Goal: Transaction & Acquisition: Book appointment/travel/reservation

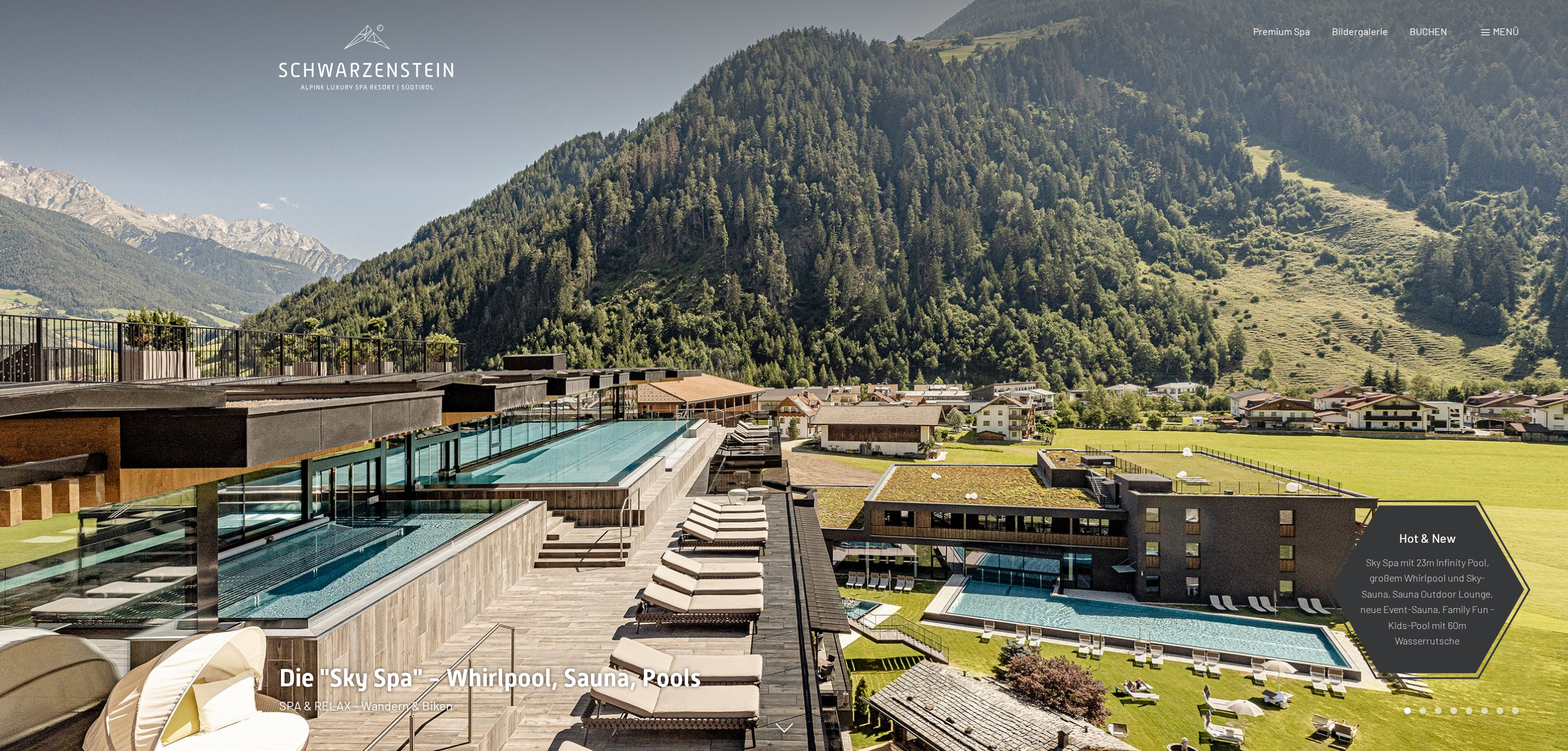
click at [1499, 36] on span "Menü" at bounding box center [1505, 31] width 26 height 12
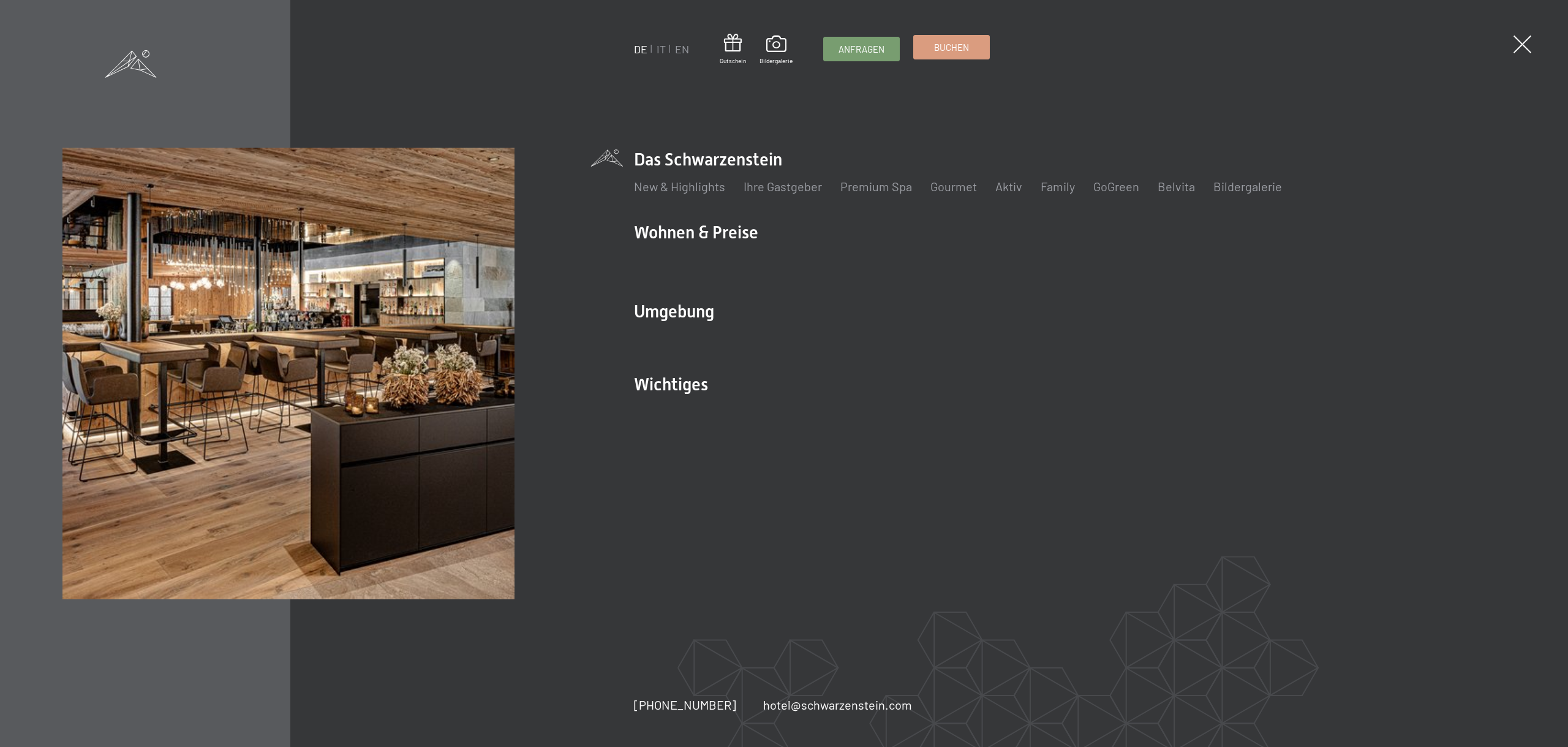
click at [946, 47] on span "Buchen" at bounding box center [952, 47] width 35 height 13
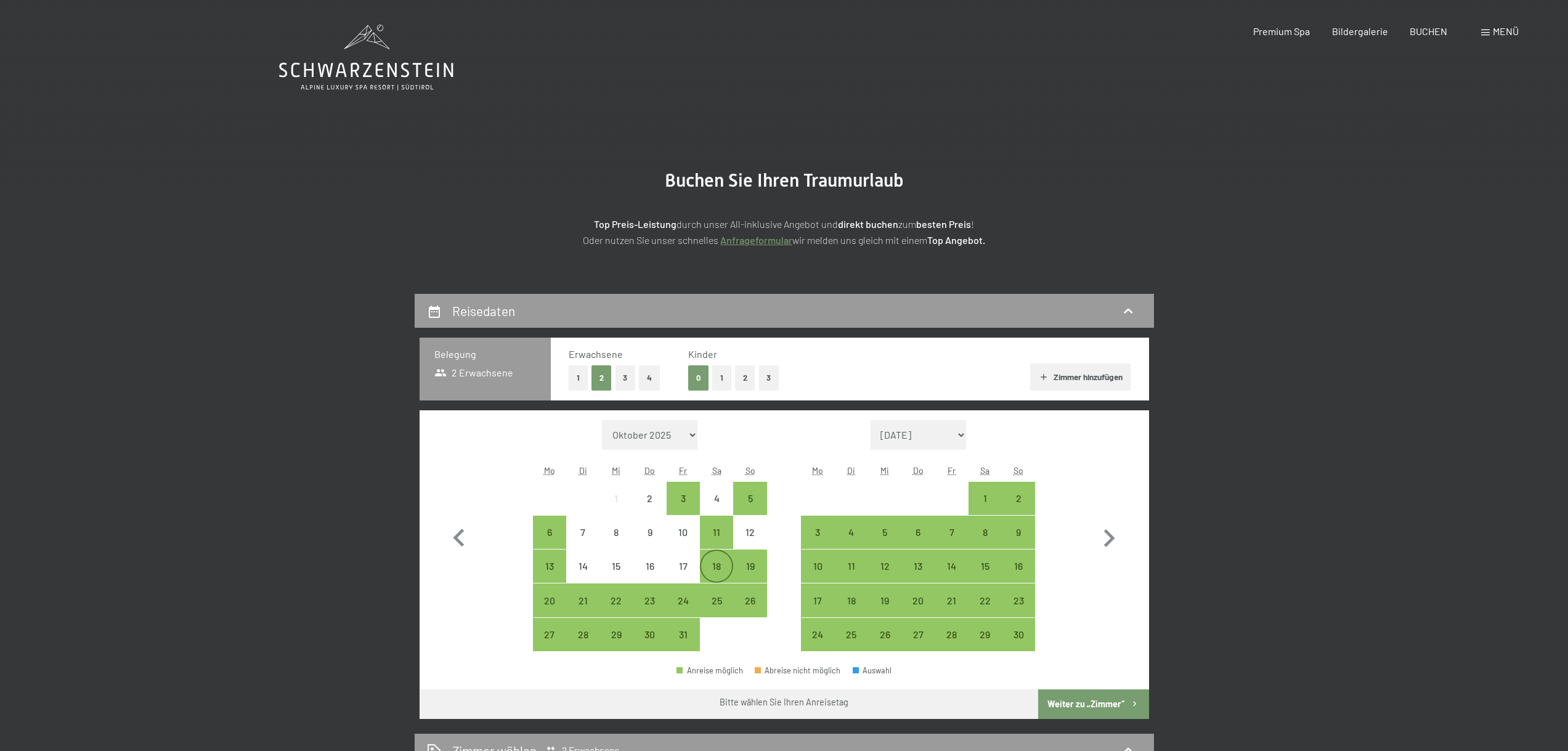
click at [720, 566] on div "18" at bounding box center [716, 577] width 31 height 31
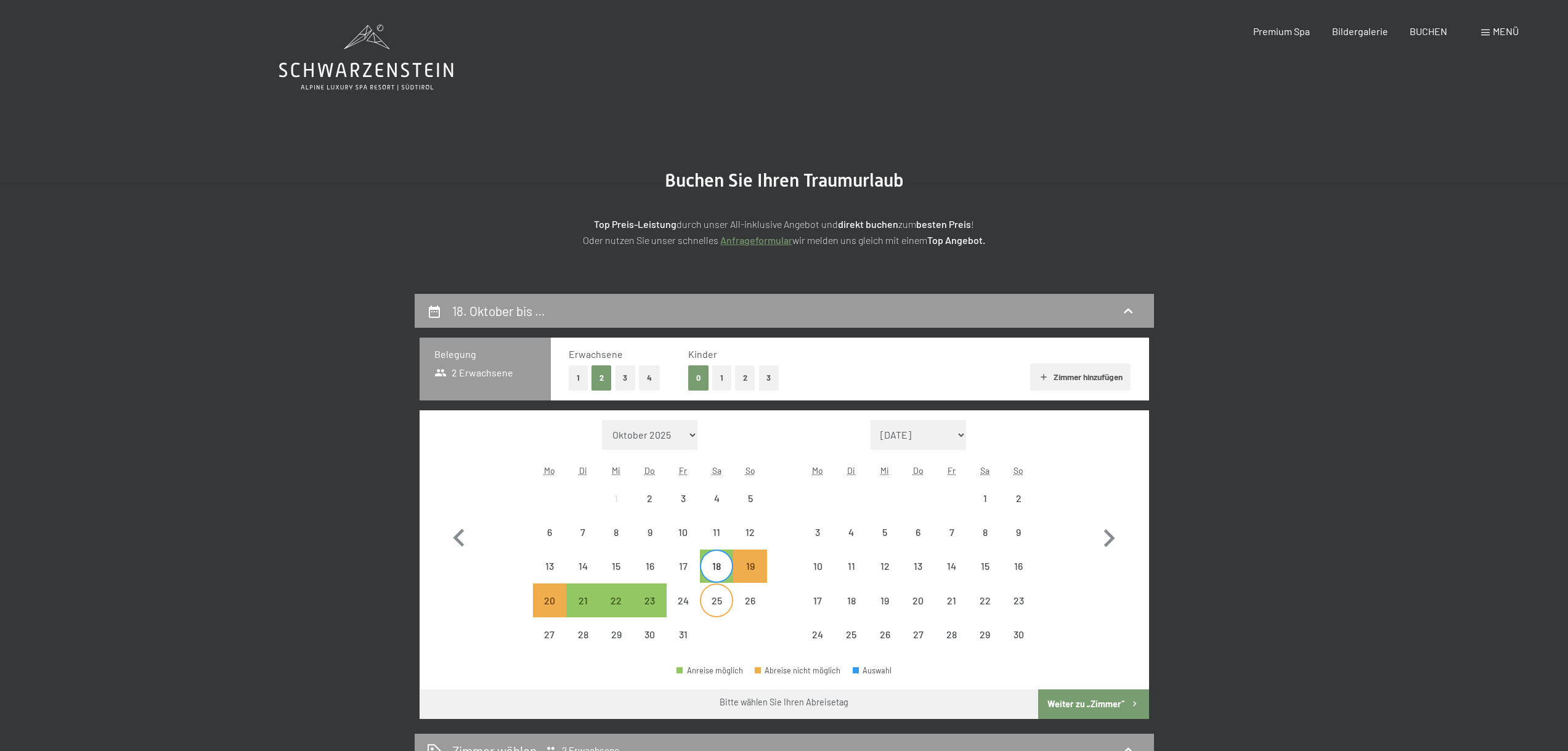
click at [716, 603] on div "25" at bounding box center [716, 611] width 31 height 31
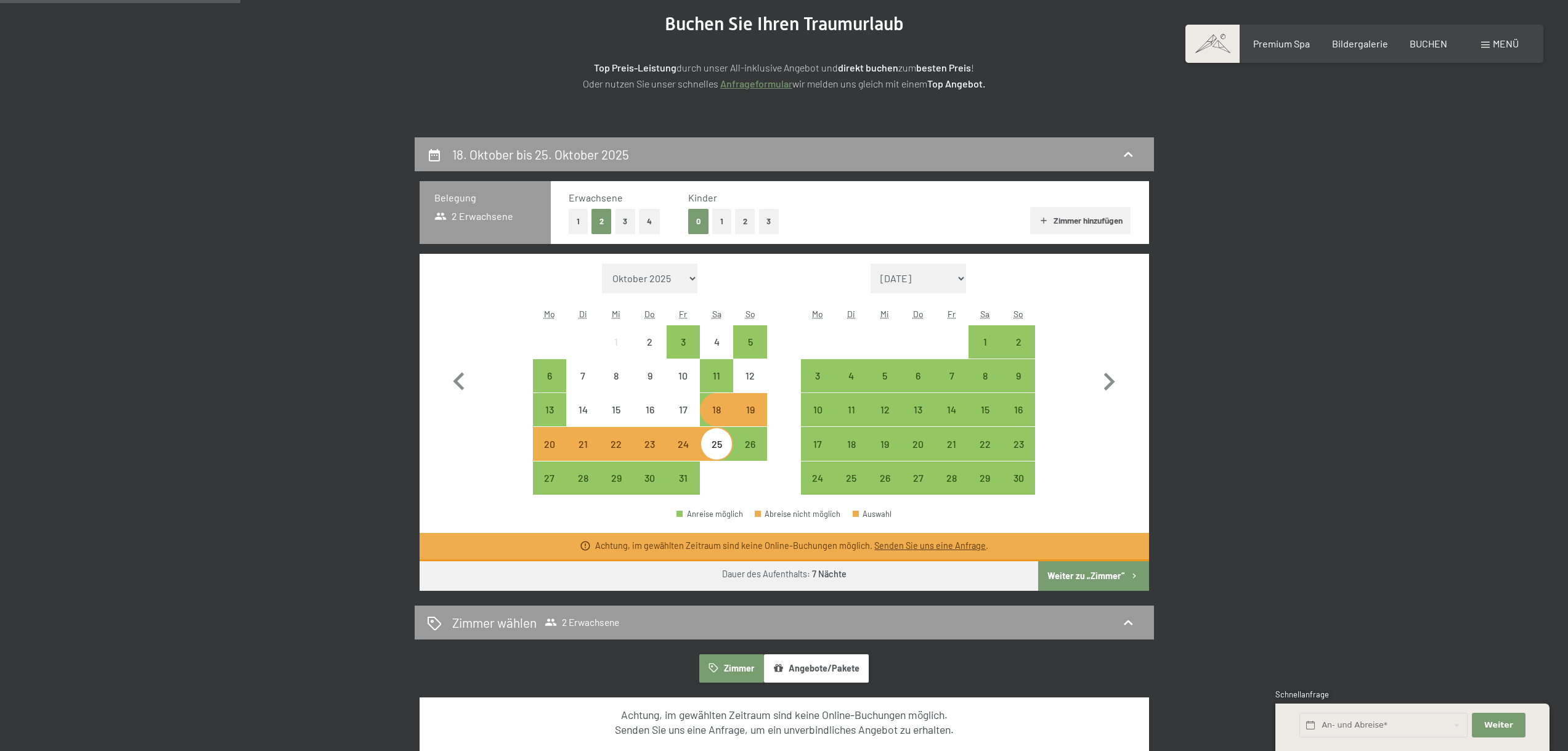
scroll to position [185, 0]
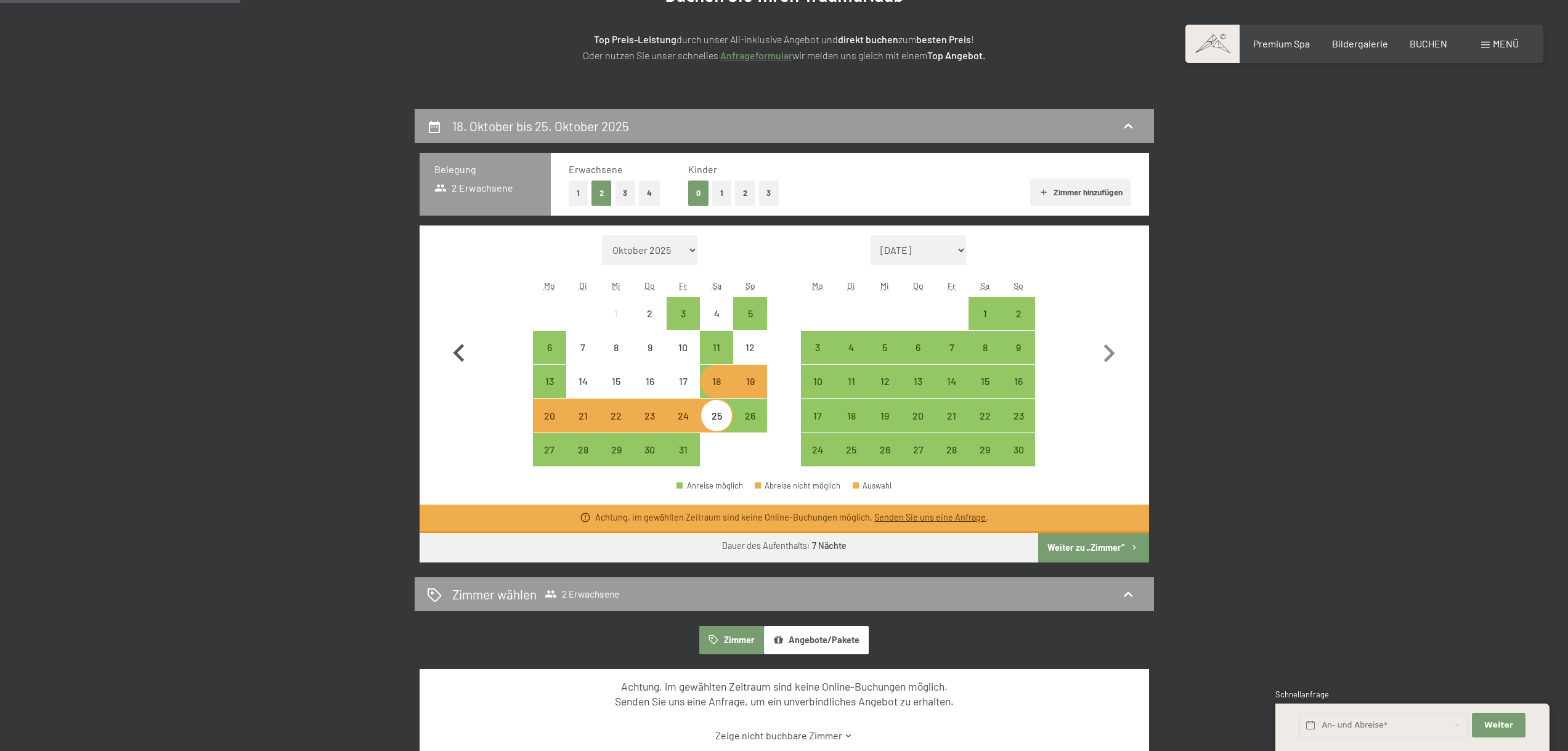
click at [458, 352] on icon "button" at bounding box center [459, 354] width 36 height 36
click at [714, 383] on div "18" at bounding box center [716, 392] width 31 height 31
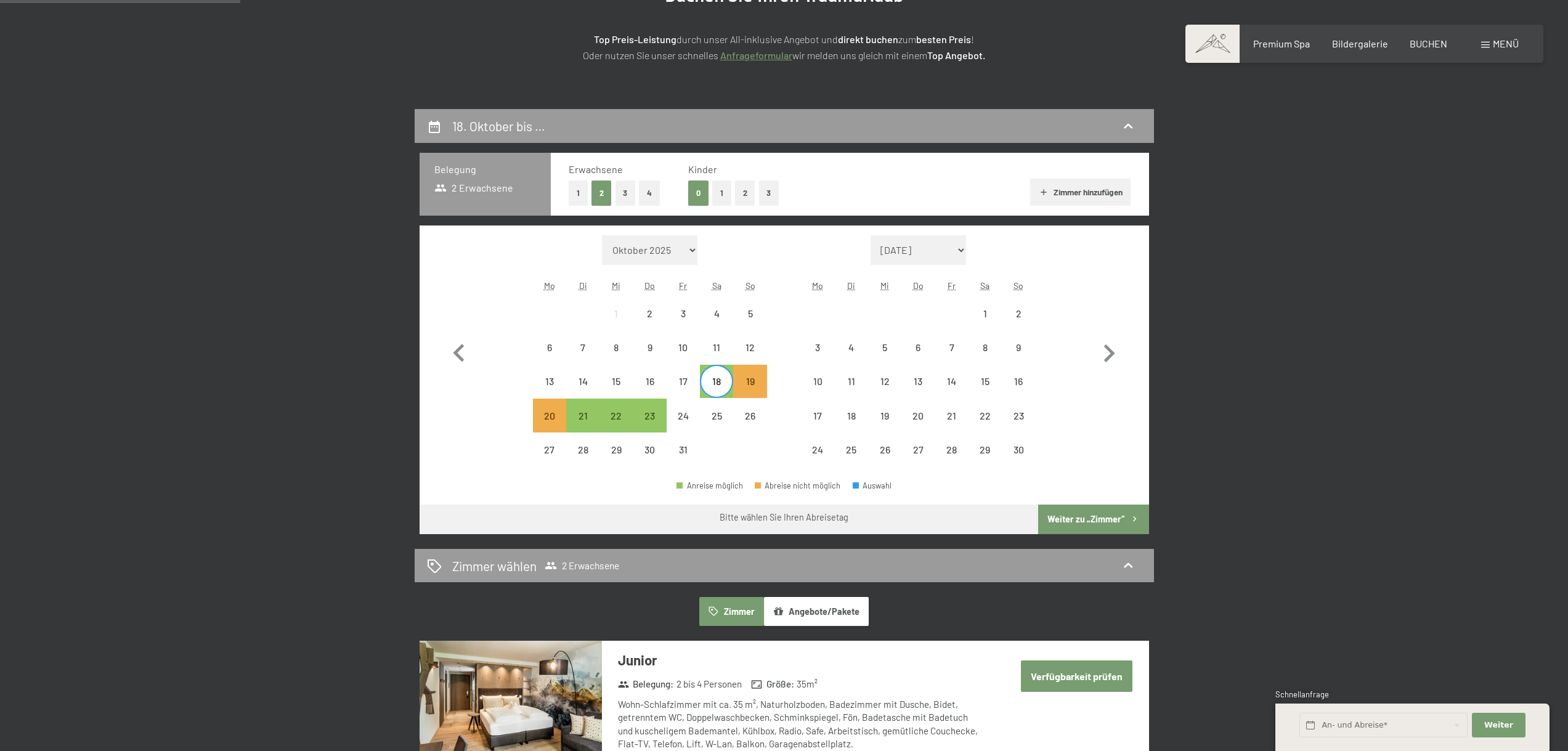
click at [736, 443] on div at bounding box center [749, 449] width 33 height 33
click at [719, 434] on div at bounding box center [716, 449] width 33 height 33
click at [745, 194] on button "2" at bounding box center [745, 193] width 21 height 25
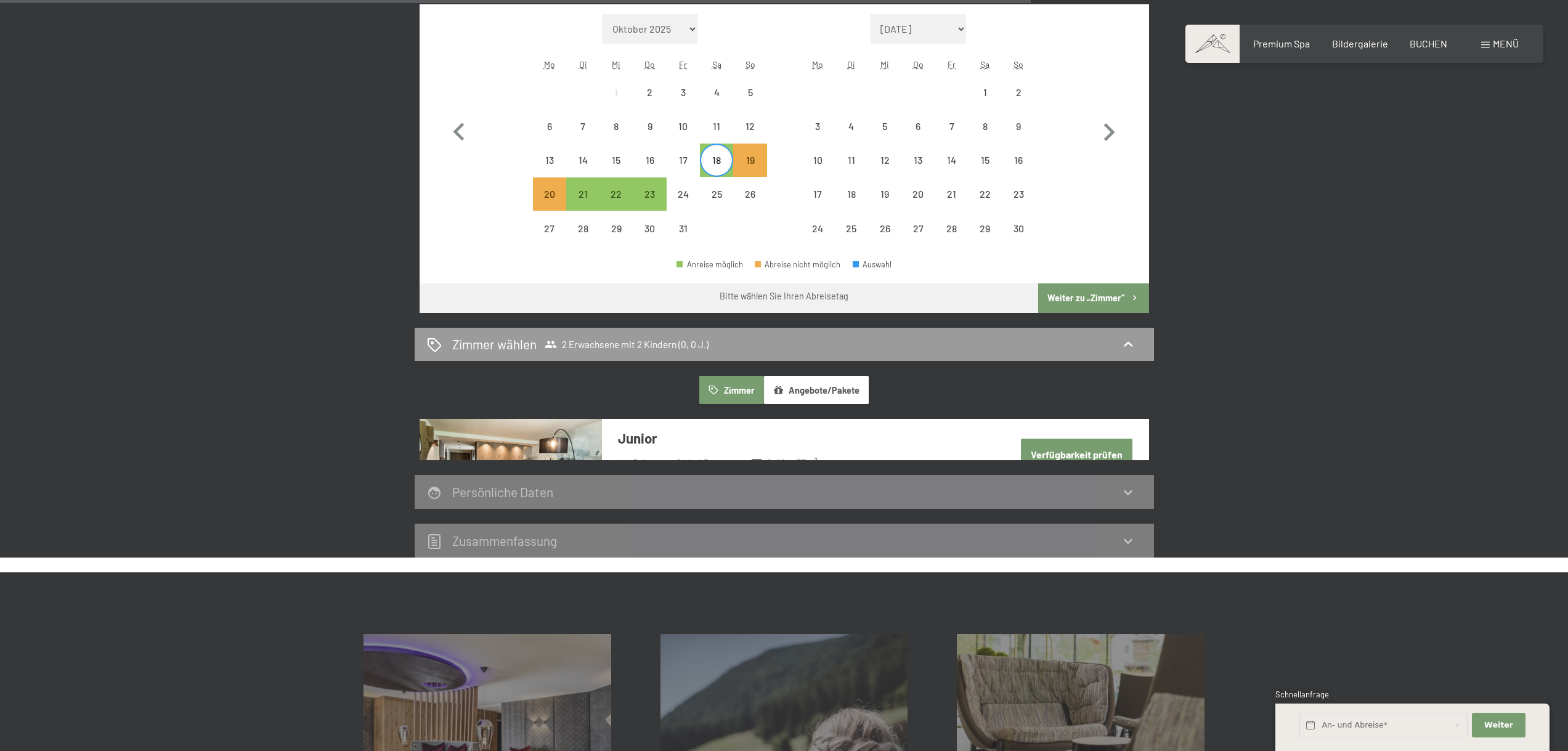
scroll to position [800, 0]
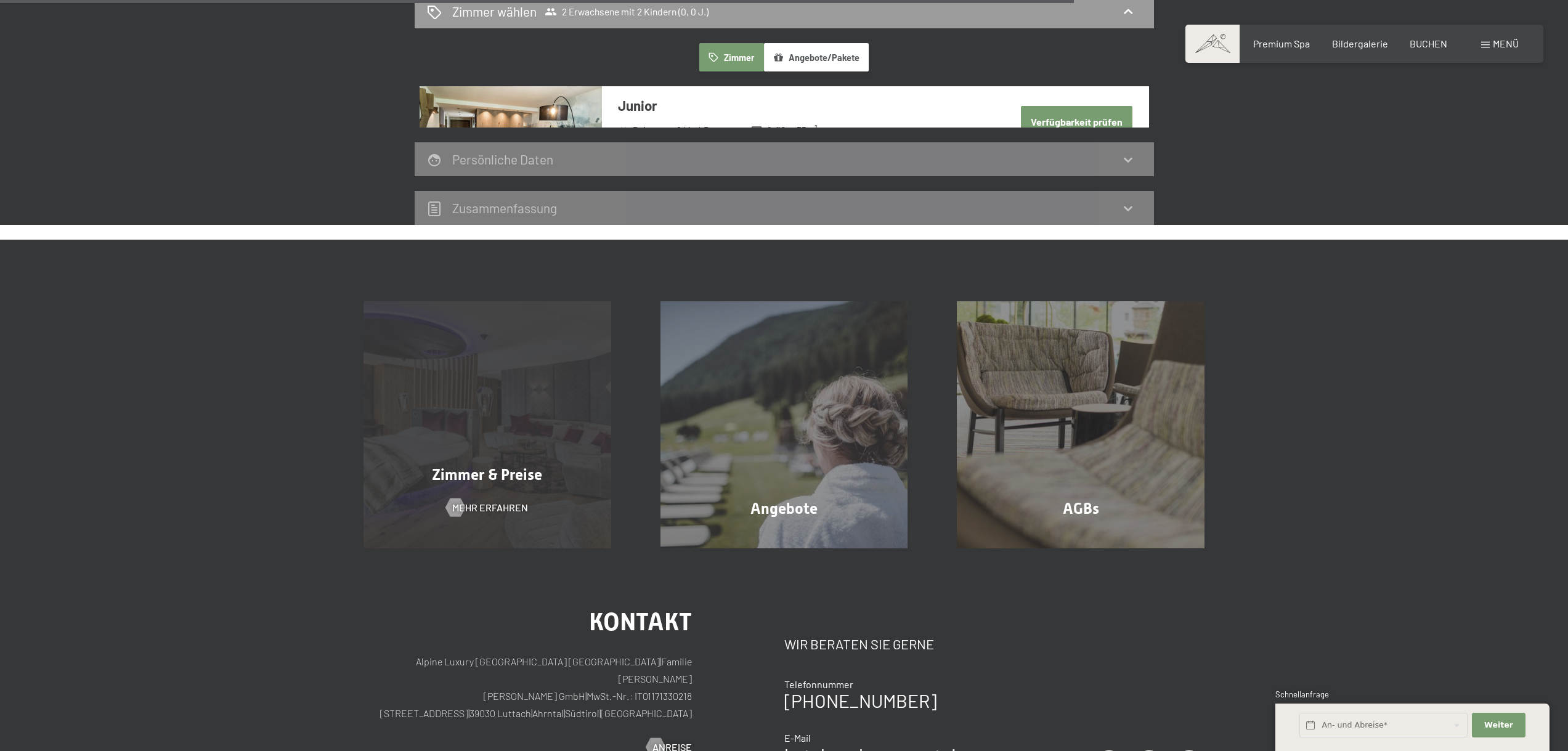
click at [524, 444] on div "Zimmer & Preise Mehr erfahren" at bounding box center [487, 425] width 297 height 248
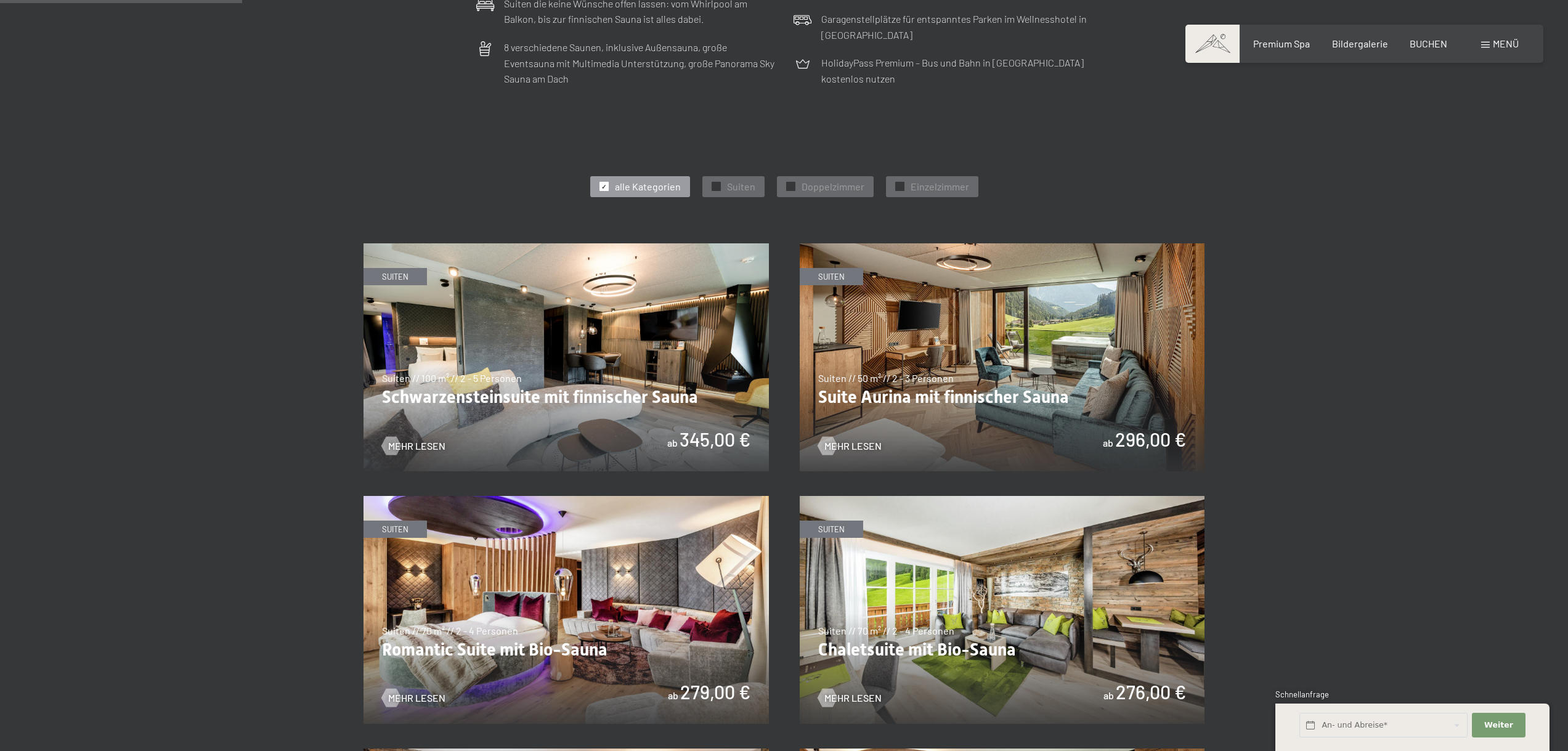
scroll to position [616, 0]
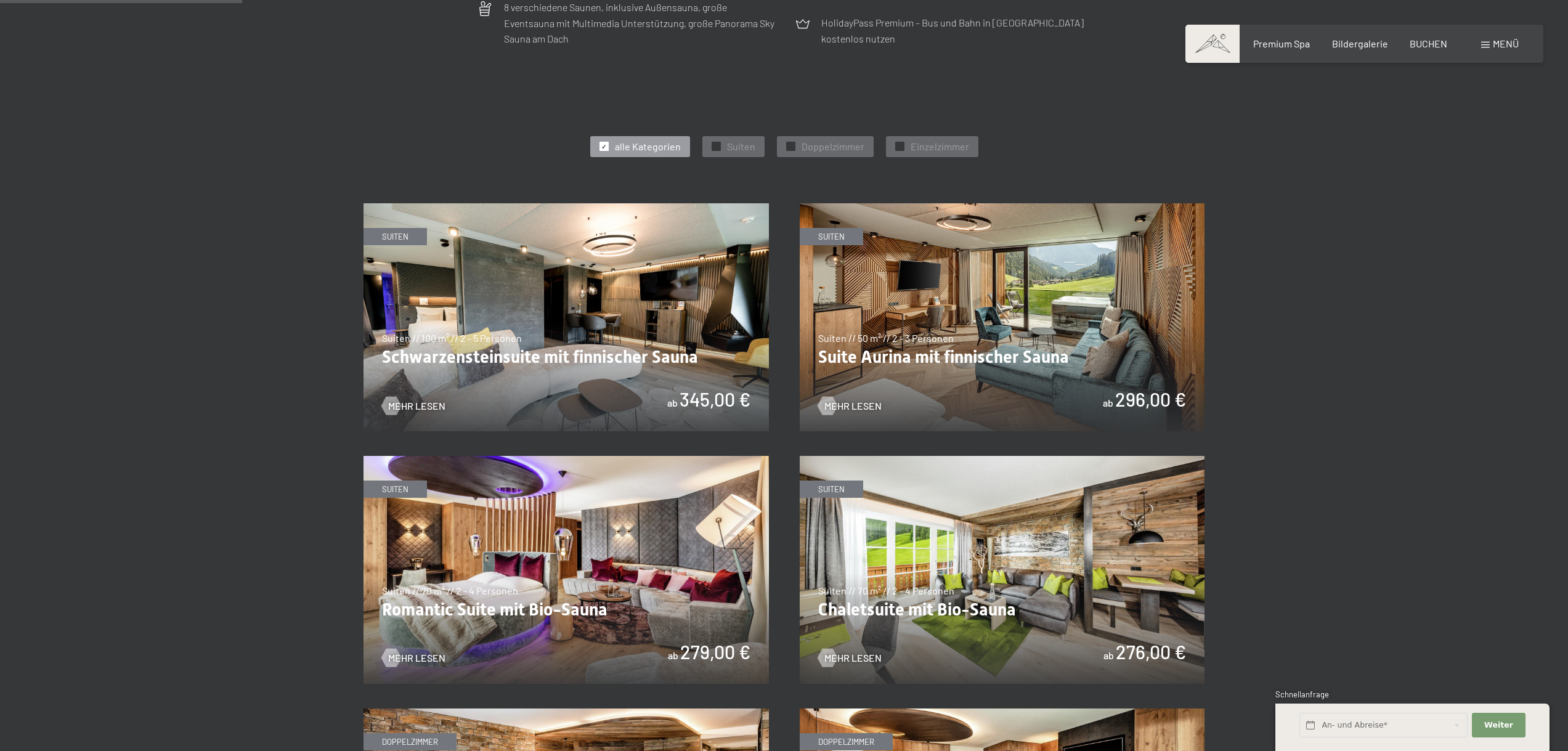
click at [643, 308] on img at bounding box center [566, 317] width 405 height 228
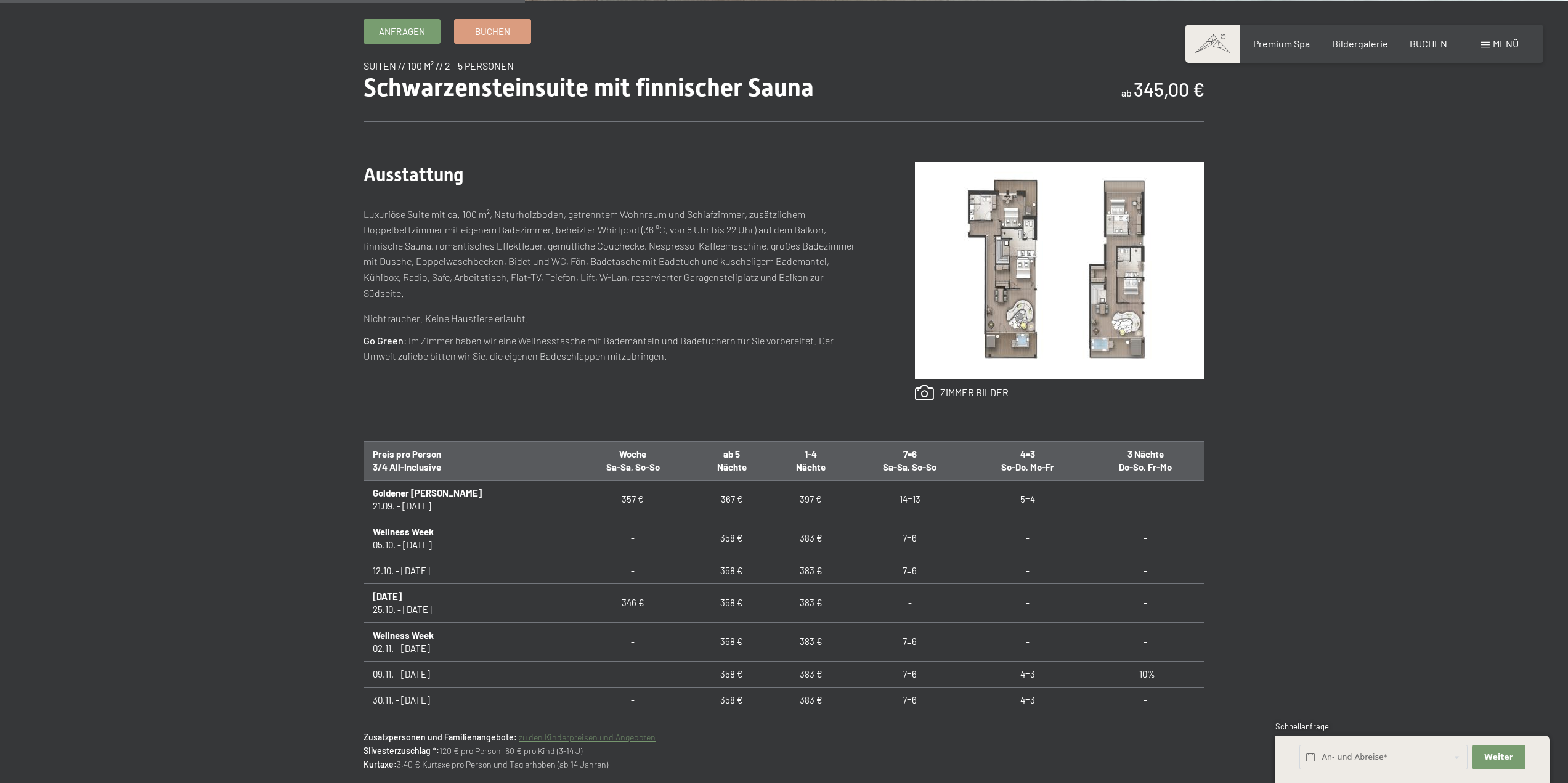
scroll to position [617, 0]
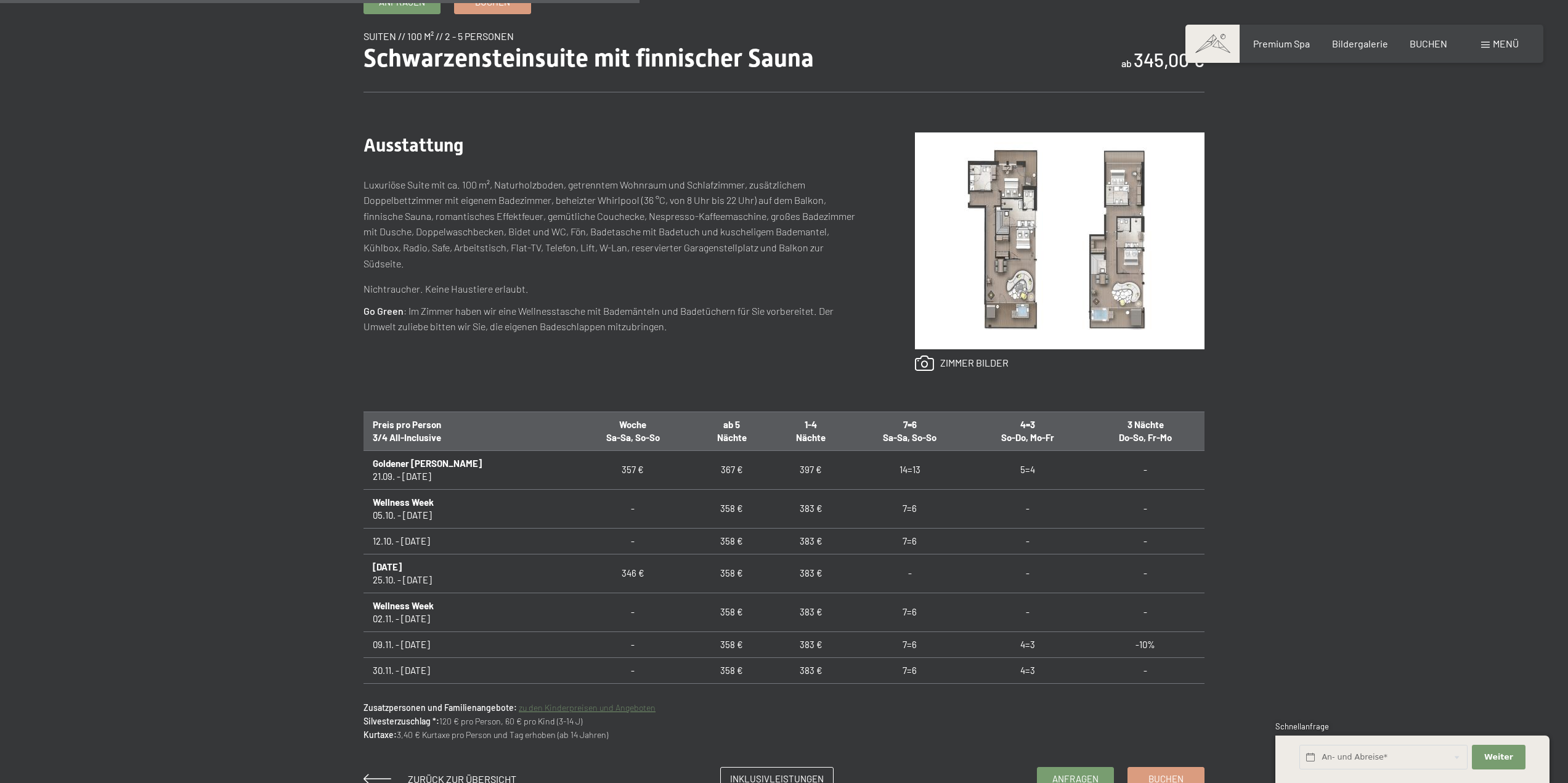
click at [412, 544] on td "12.10. - 25.10.25" at bounding box center [469, 541] width 210 height 26
